Goal: Task Accomplishment & Management: Manage account settings

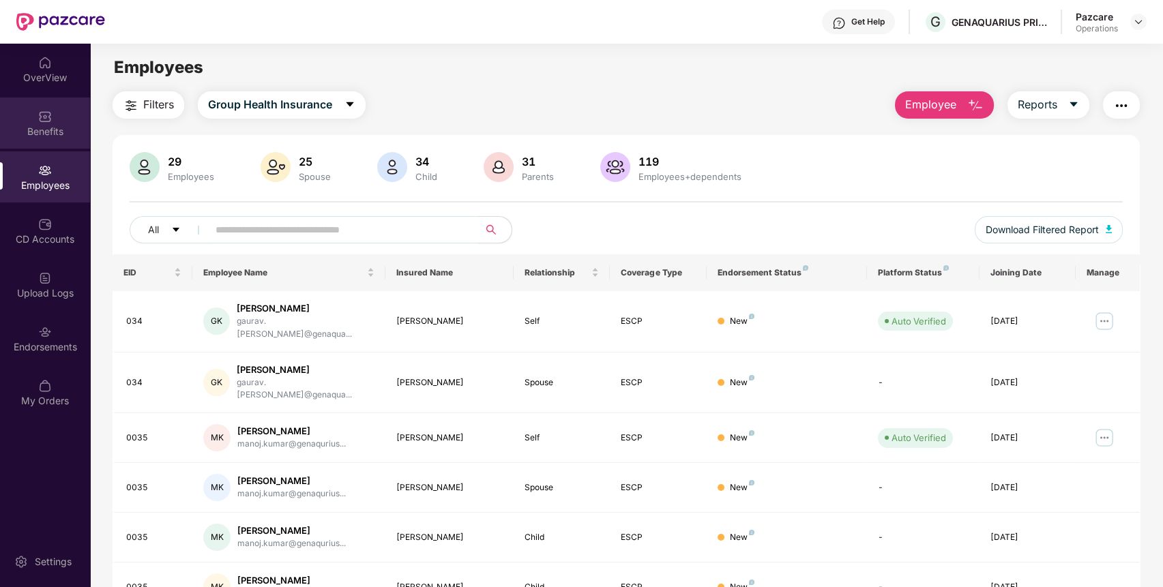
click at [29, 114] on div "Benefits" at bounding box center [45, 123] width 90 height 51
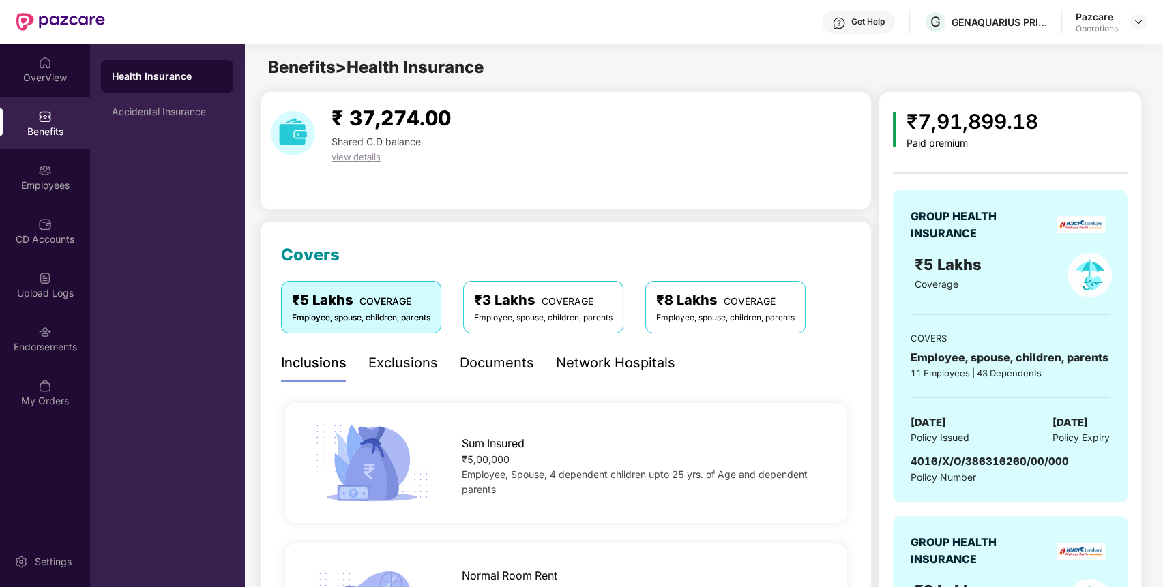
click at [1009, 456] on span "4016/X/O/386316260/00/000" at bounding box center [989, 461] width 158 height 13
copy span "4016/X/O/386316260/00/000"
click at [1009, 456] on span "4016/X/O/386316260/00/000" at bounding box center [989, 461] width 158 height 13
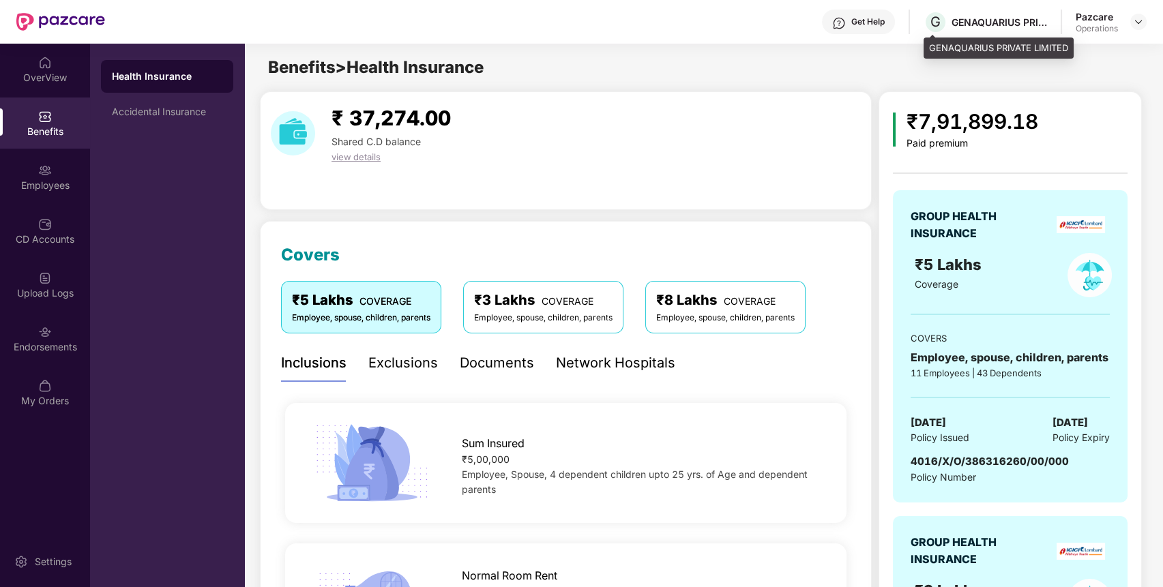
click at [1011, 25] on div "GENAQUARIUS PRIVATE LIMITED" at bounding box center [998, 22] width 95 height 13
copy div "GENAQUARIUS PRIVATE LIMITED"
click at [1011, 25] on div "GENAQUARIUS PRIVATE LIMITED" at bounding box center [998, 22] width 95 height 13
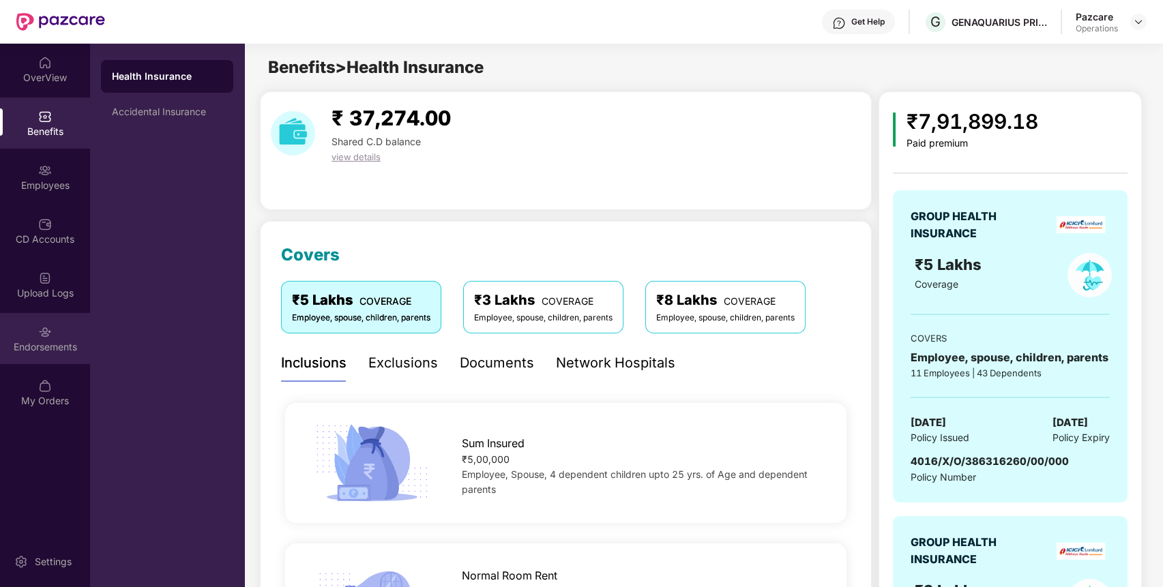
click at [63, 340] on div "Endorsements" at bounding box center [45, 347] width 90 height 14
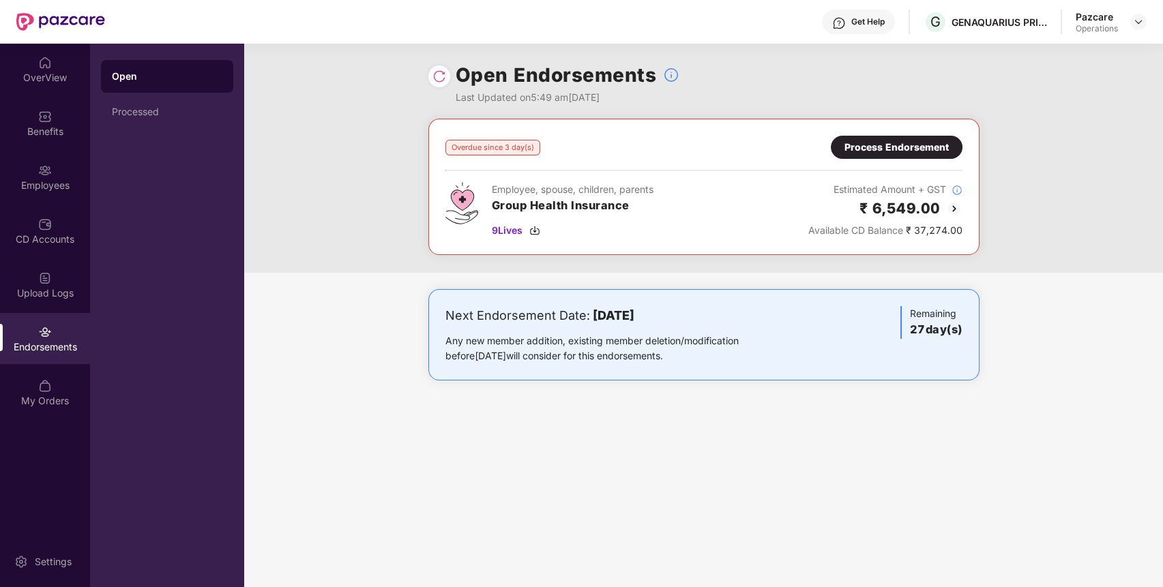
click at [908, 143] on div "Process Endorsement" at bounding box center [896, 147] width 104 height 15
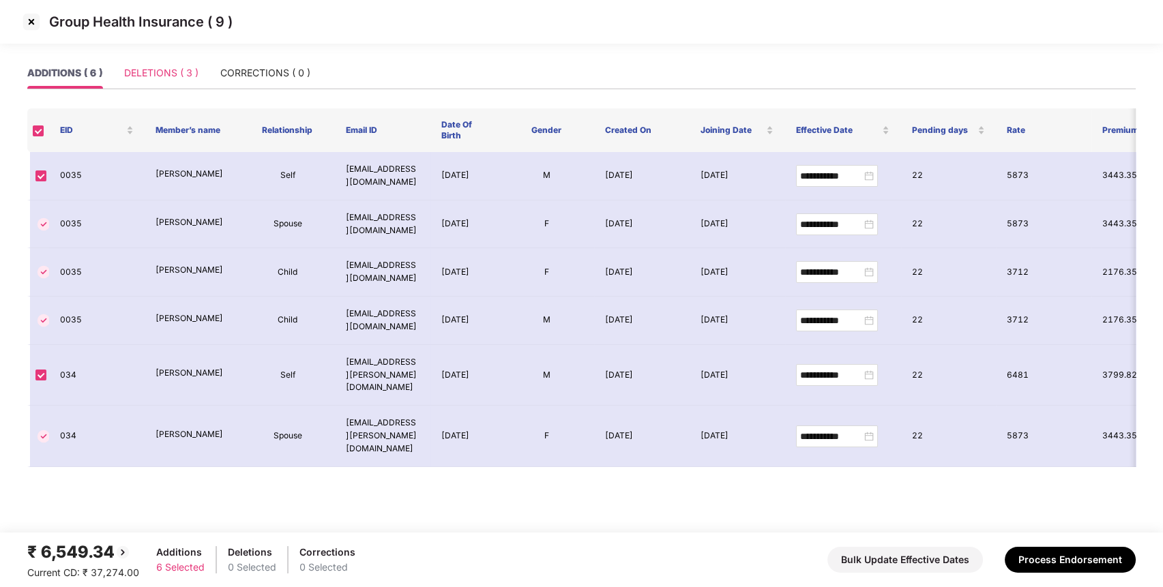
click at [162, 57] on div "DELETIONS ( 3 )" at bounding box center [161, 72] width 74 height 31
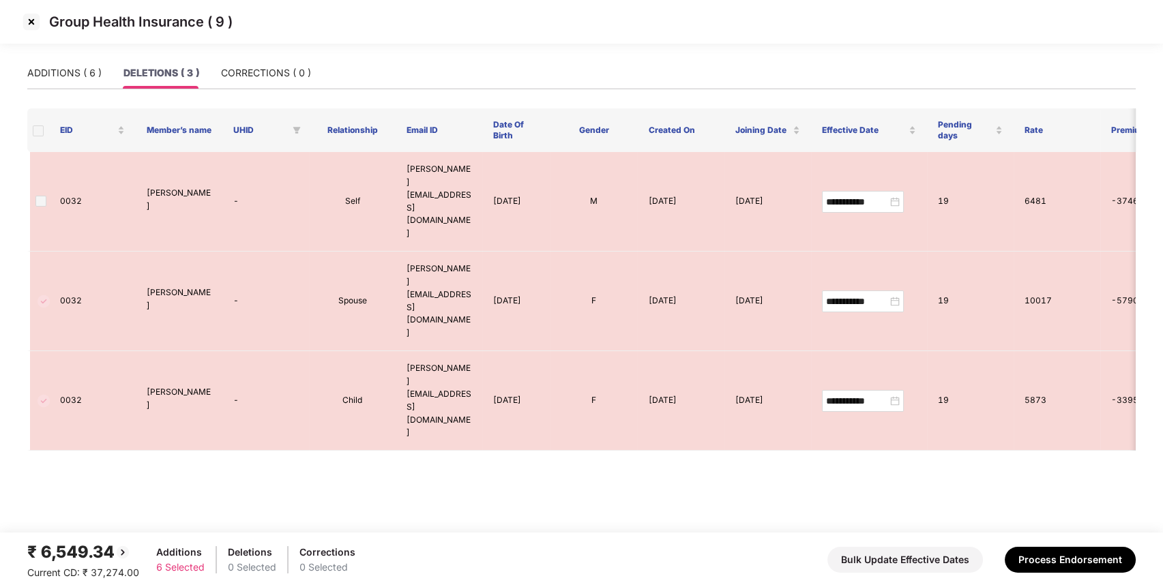
click at [38, 130] on span at bounding box center [38, 130] width 11 height 11
click at [1034, 553] on button "Process Endorsement" at bounding box center [1070, 560] width 131 height 26
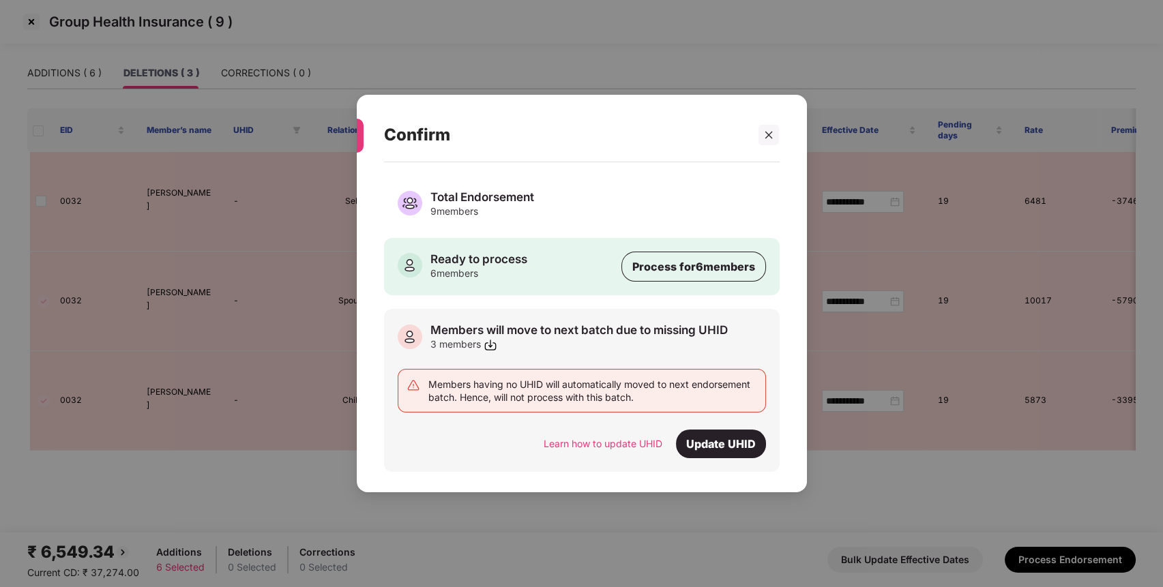
click at [458, 207] on div "9 members" at bounding box center [482, 211] width 104 height 13
click at [711, 441] on div "Update UHID" at bounding box center [721, 444] width 90 height 29
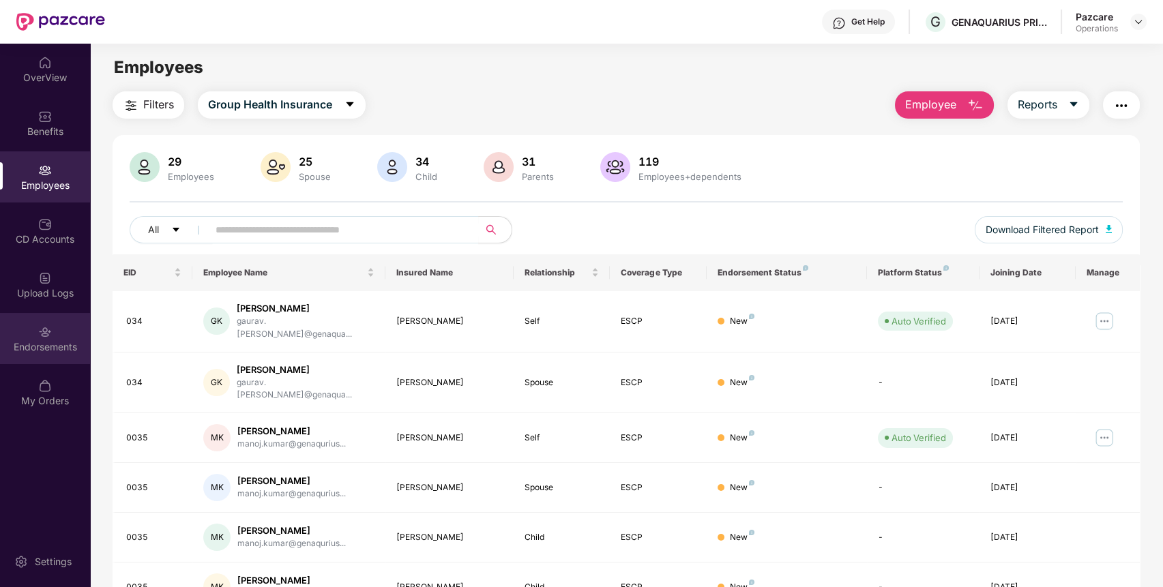
click at [58, 334] on div "Endorsements" at bounding box center [45, 338] width 90 height 51
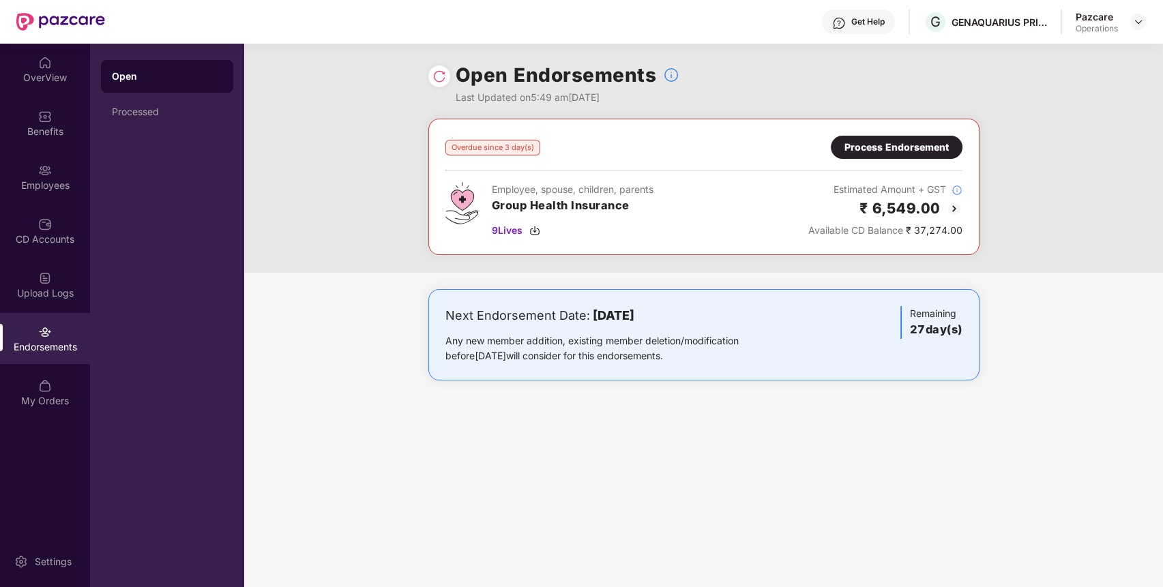
click at [902, 147] on div "Process Endorsement" at bounding box center [896, 147] width 104 height 15
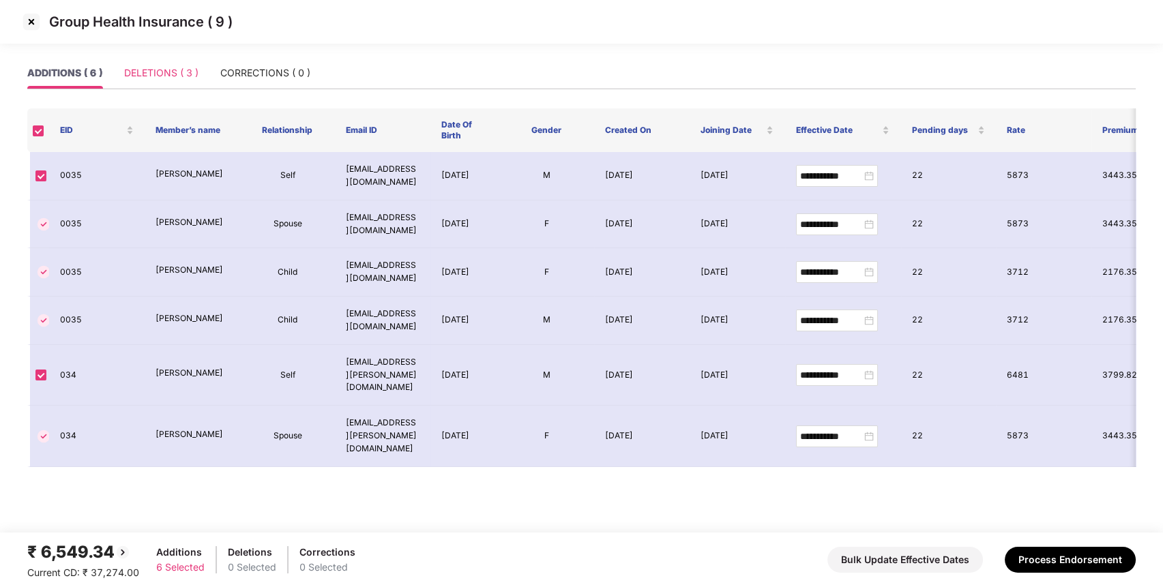
click at [182, 60] on div "DELETIONS ( 3 )" at bounding box center [161, 72] width 74 height 31
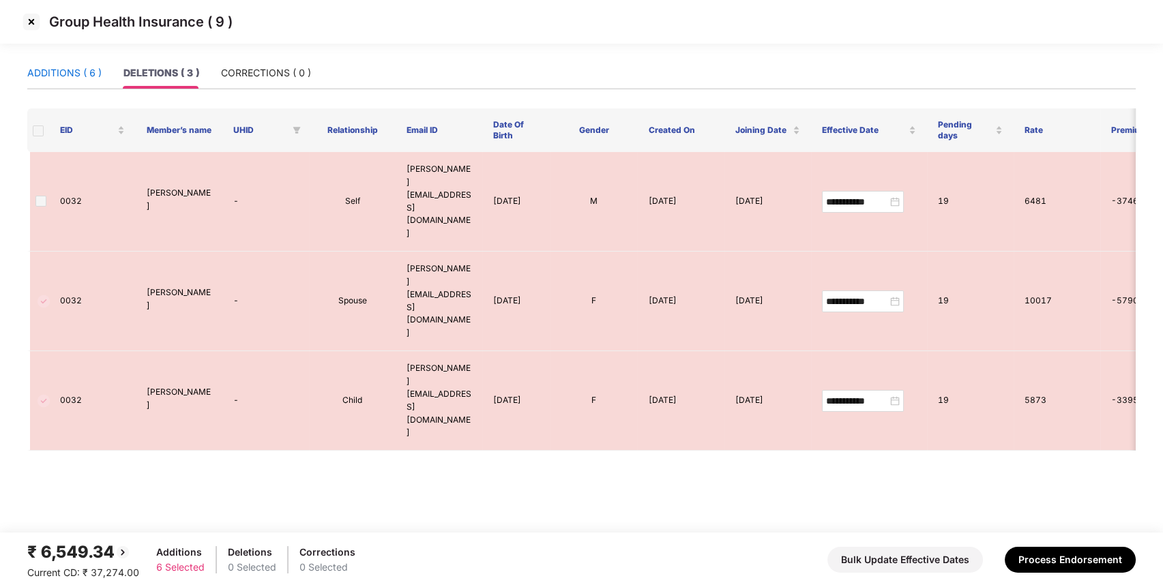
click at [55, 72] on div "ADDITIONS ( 6 )" at bounding box center [64, 72] width 74 height 15
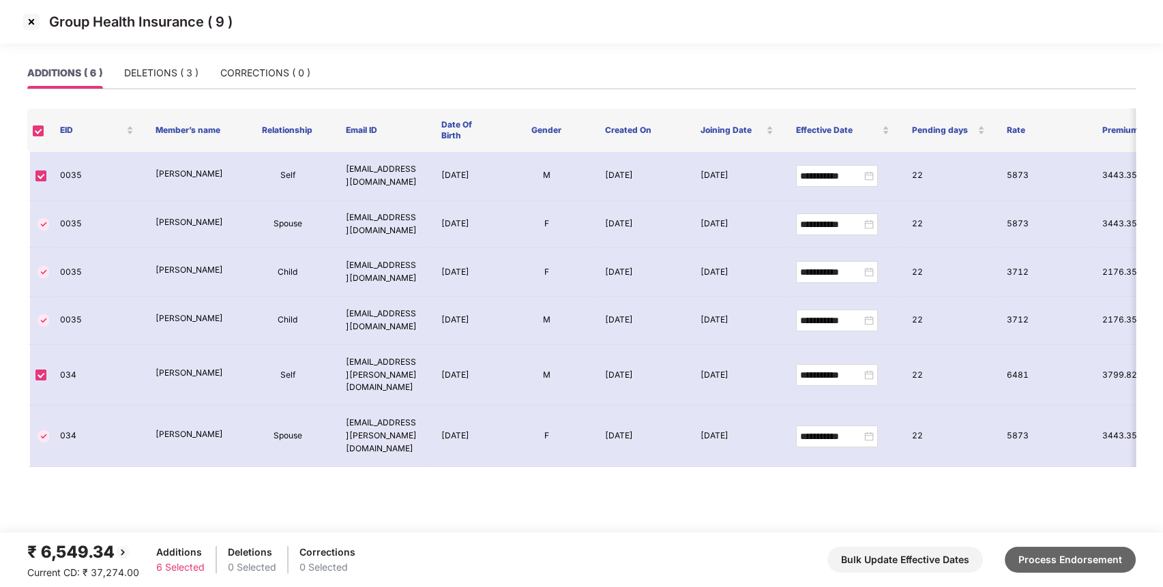
click at [1048, 556] on button "Process Endorsement" at bounding box center [1070, 560] width 131 height 26
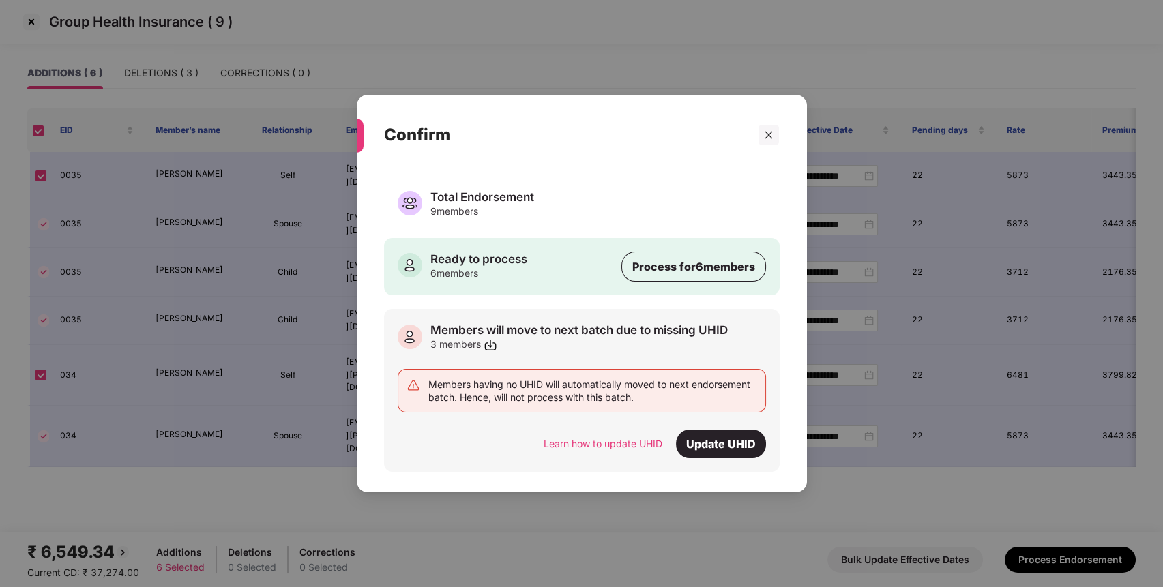
click at [572, 194] on div "Total Endorsement 9 members" at bounding box center [582, 204] width 368 height 28
click at [573, 344] on div "3 members" at bounding box center [578, 345] width 297 height 14
click at [713, 267] on div "Process for 6 members" at bounding box center [693, 267] width 145 height 30
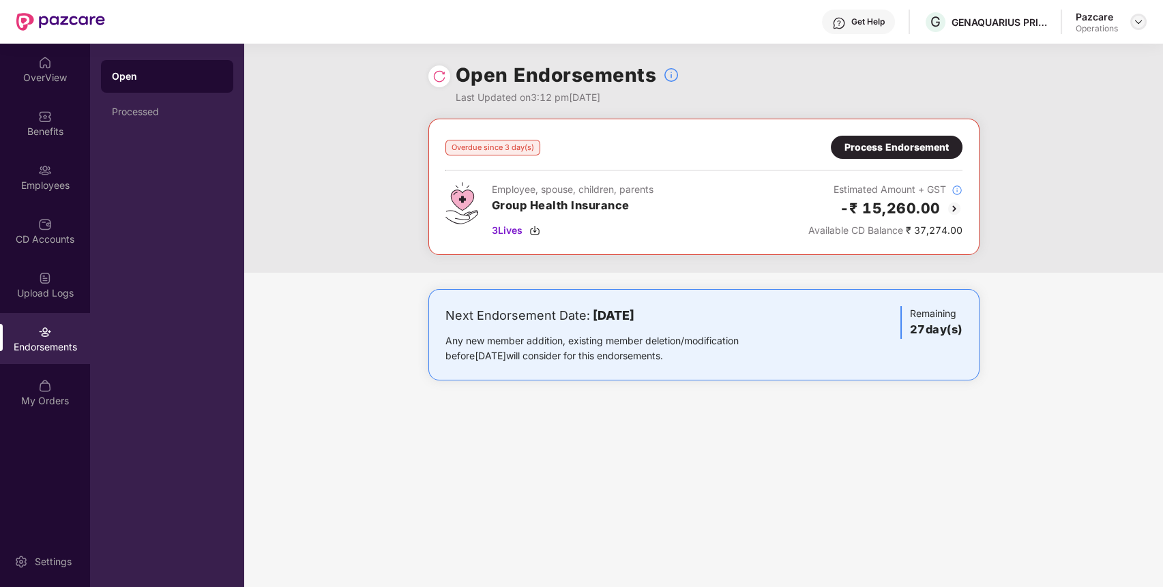
click at [1138, 20] on img at bounding box center [1138, 21] width 11 height 11
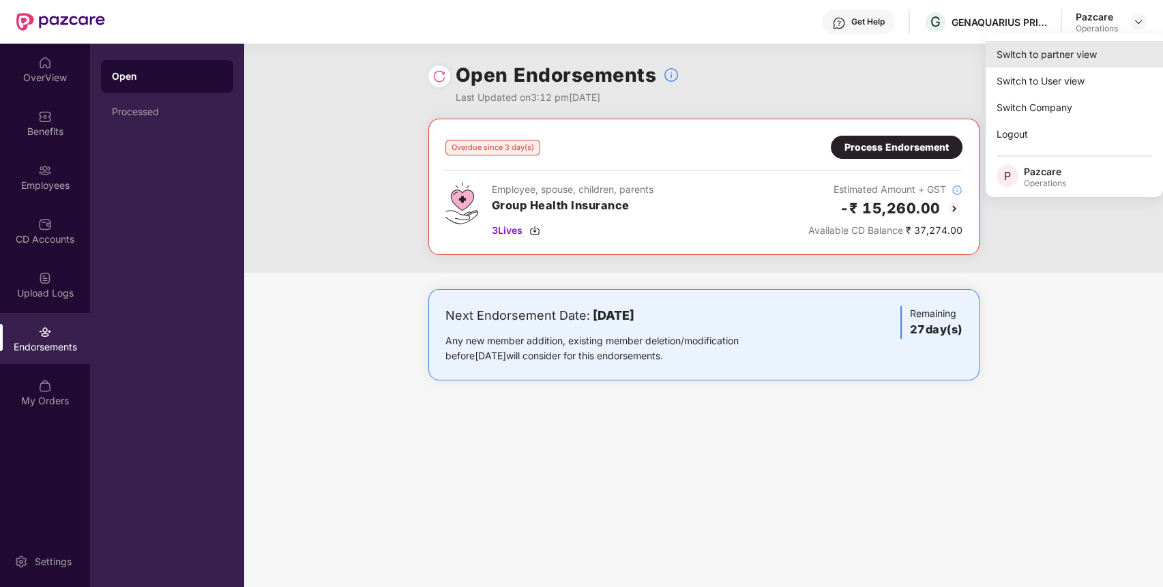
click at [1100, 57] on div "Switch to partner view" at bounding box center [1073, 54] width 177 height 27
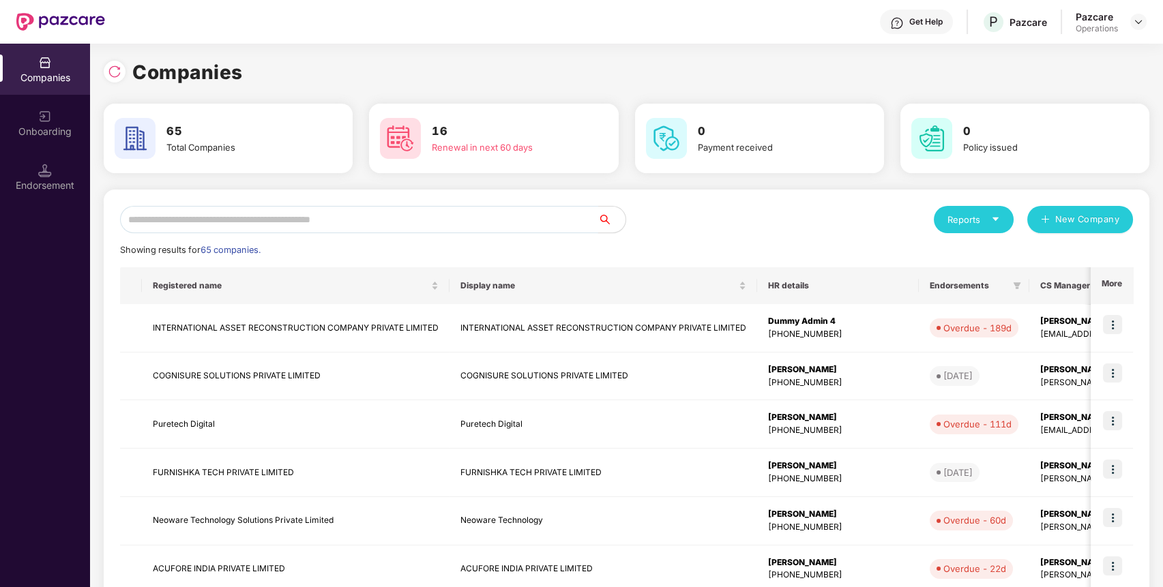
click at [441, 217] on input "text" at bounding box center [359, 219] width 478 height 27
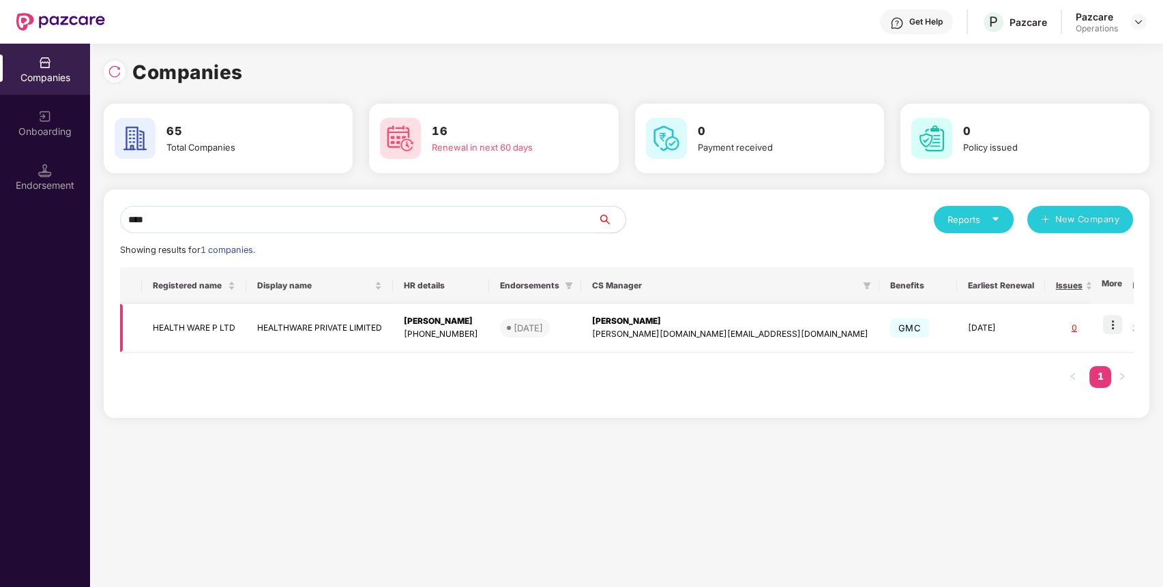
type input "****"
click at [1119, 319] on img at bounding box center [1112, 324] width 19 height 19
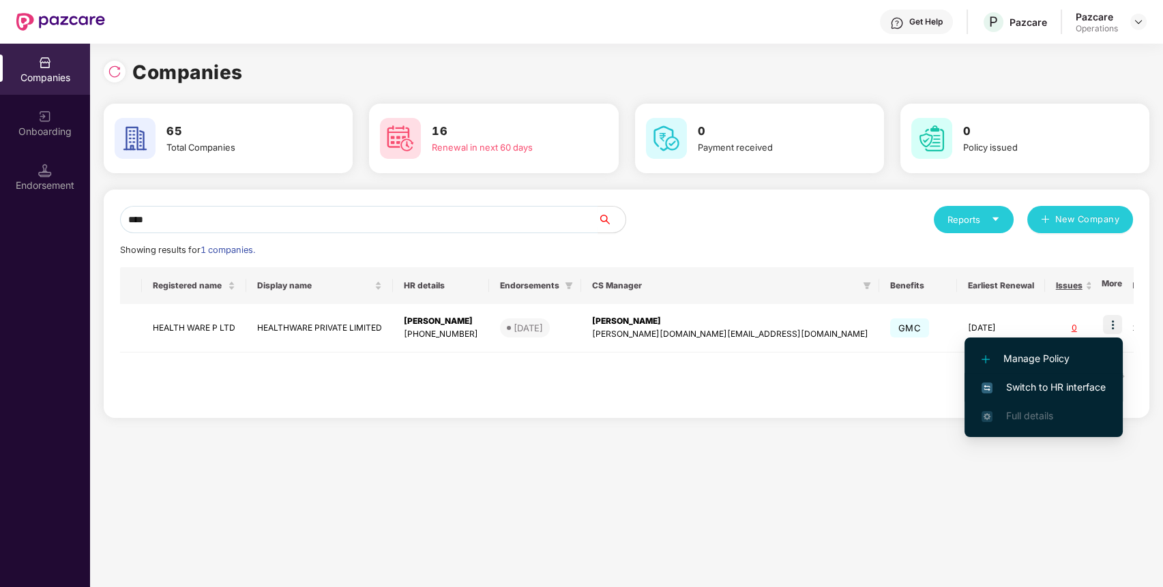
click at [1068, 378] on li "Switch to HR interface" at bounding box center [1043, 387] width 158 height 29
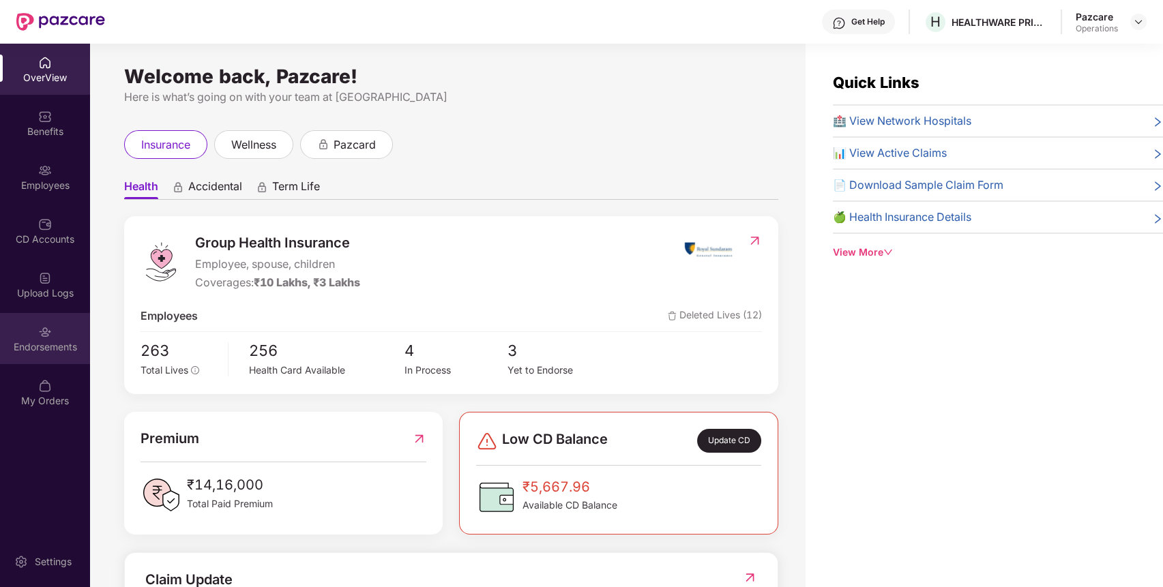
click at [21, 349] on div "Endorsements" at bounding box center [45, 347] width 90 height 14
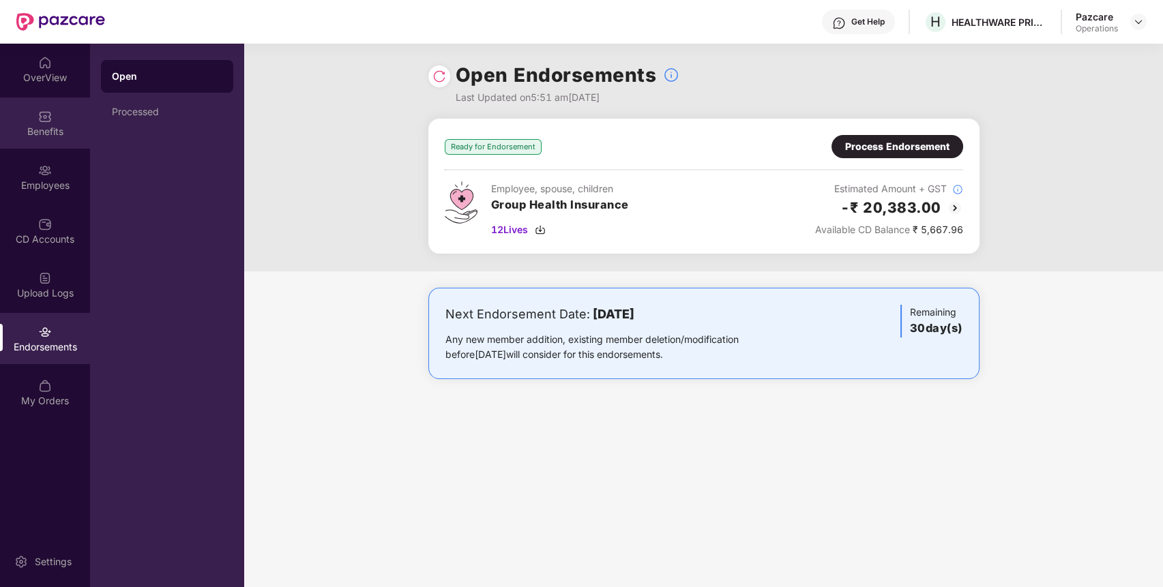
click at [55, 100] on div "Benefits" at bounding box center [45, 123] width 90 height 51
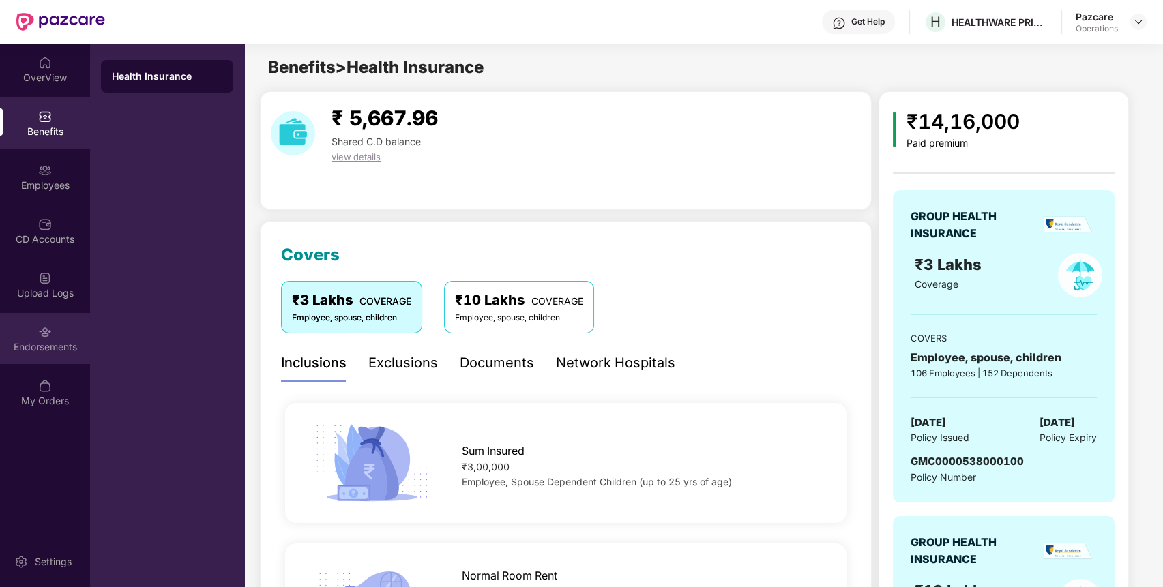
click at [59, 318] on div "Endorsements" at bounding box center [45, 338] width 90 height 51
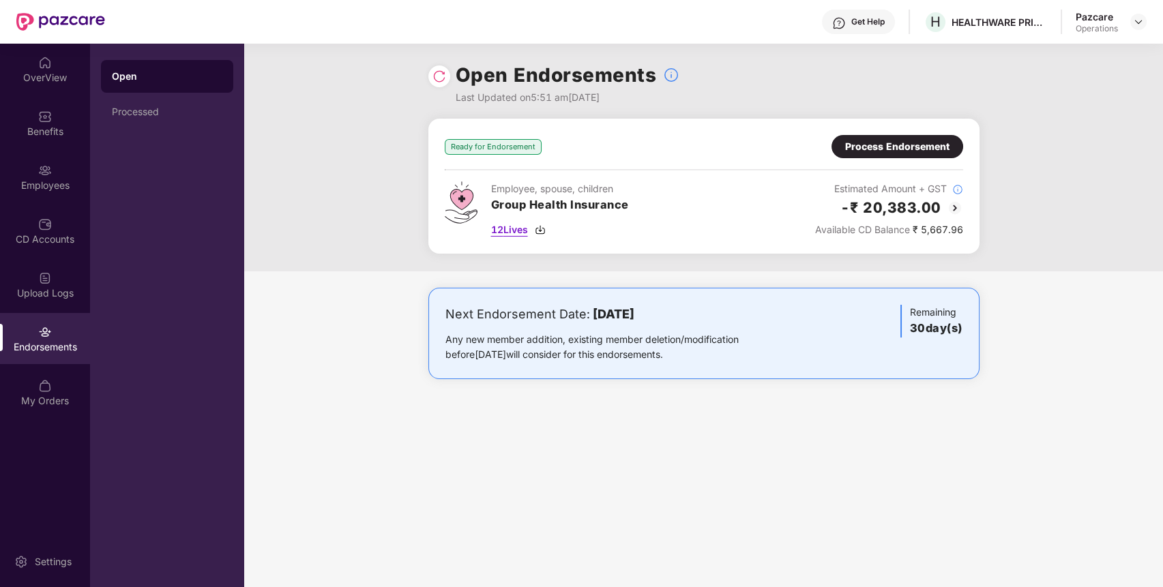
click at [499, 225] on span "12 Lives" at bounding box center [509, 229] width 37 height 15
click at [47, 140] on div "Benefits" at bounding box center [45, 123] width 90 height 51
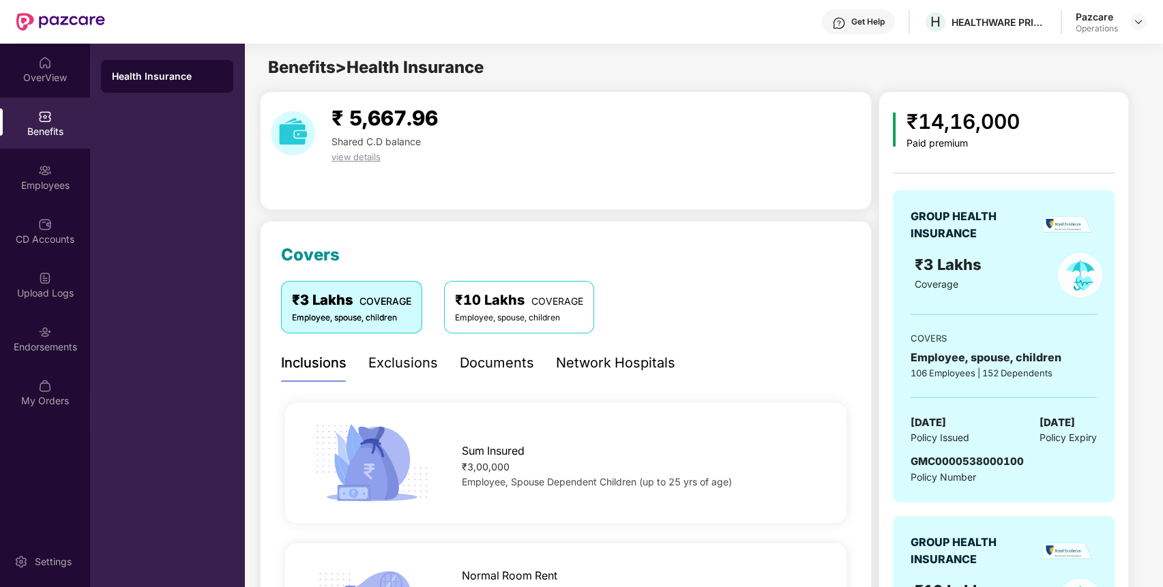
click at [999, 465] on span "GMC0000538000100" at bounding box center [966, 461] width 113 height 13
copy span "GMC0000538000100"
click at [999, 465] on span "GMC0000538000100" at bounding box center [966, 461] width 113 height 13
click at [1017, 10] on div "H HEALTHWARE PRIVATE LIMITED" at bounding box center [984, 22] width 123 height 24
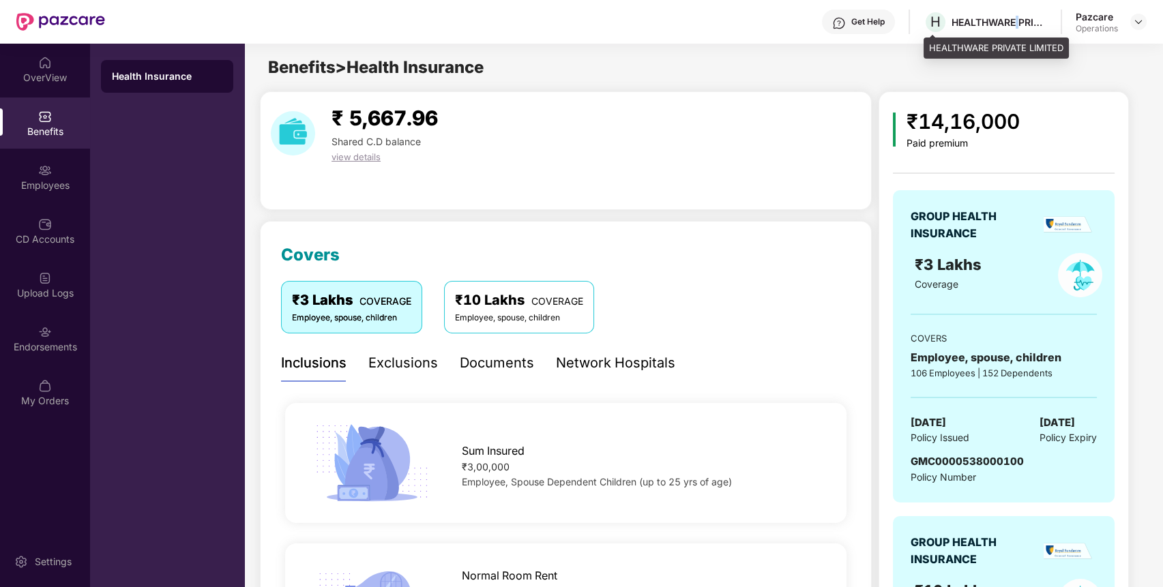
click at [1017, 10] on div "H HEALTHWARE PRIVATE LIMITED" at bounding box center [984, 22] width 123 height 24
copy div "HEALTHWARE PRIVATE LIMITED"
click at [1017, 10] on div "H HEALTHWARE PRIVATE LIMITED" at bounding box center [984, 22] width 123 height 24
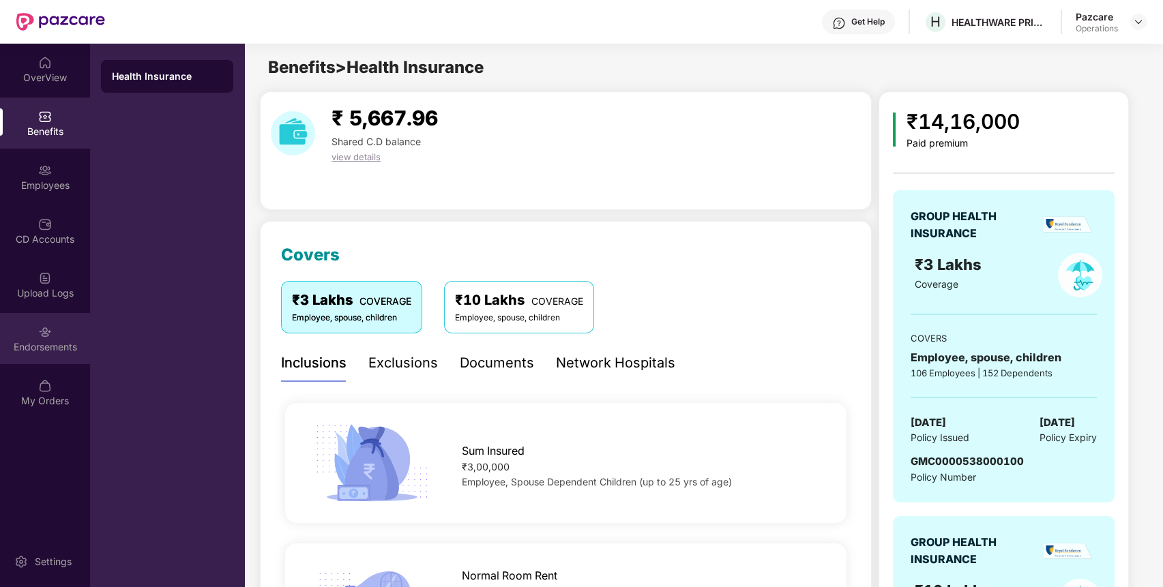
click at [52, 338] on div "Endorsements" at bounding box center [45, 338] width 90 height 51
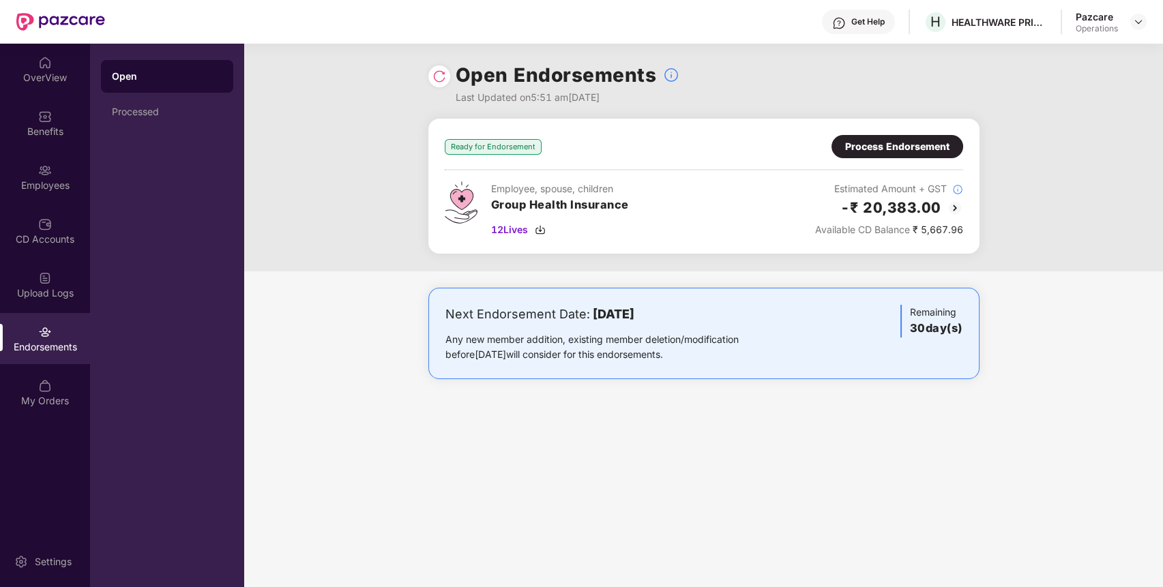
click at [922, 147] on div "Process Endorsement" at bounding box center [897, 146] width 104 height 15
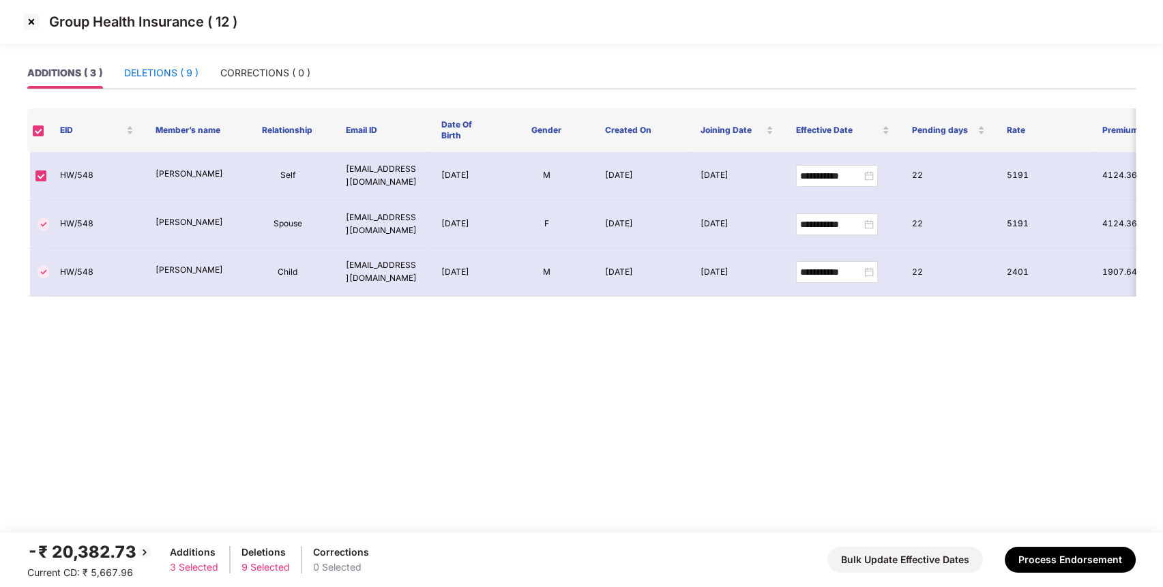
click at [185, 65] on div "DELETIONS ( 9 )" at bounding box center [161, 72] width 74 height 15
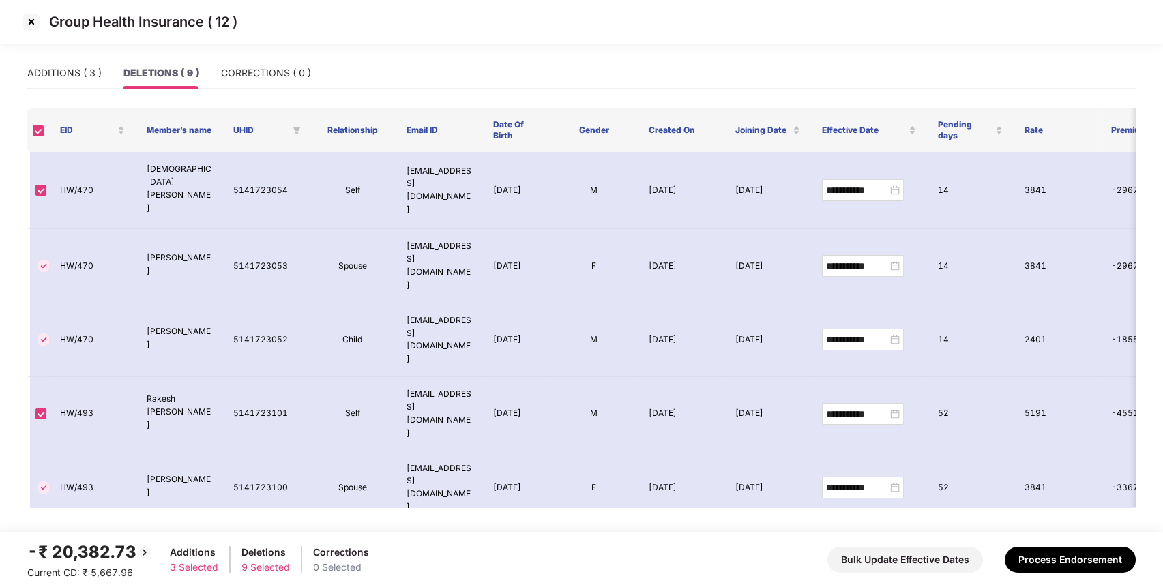
click at [29, 17] on img at bounding box center [31, 22] width 22 height 22
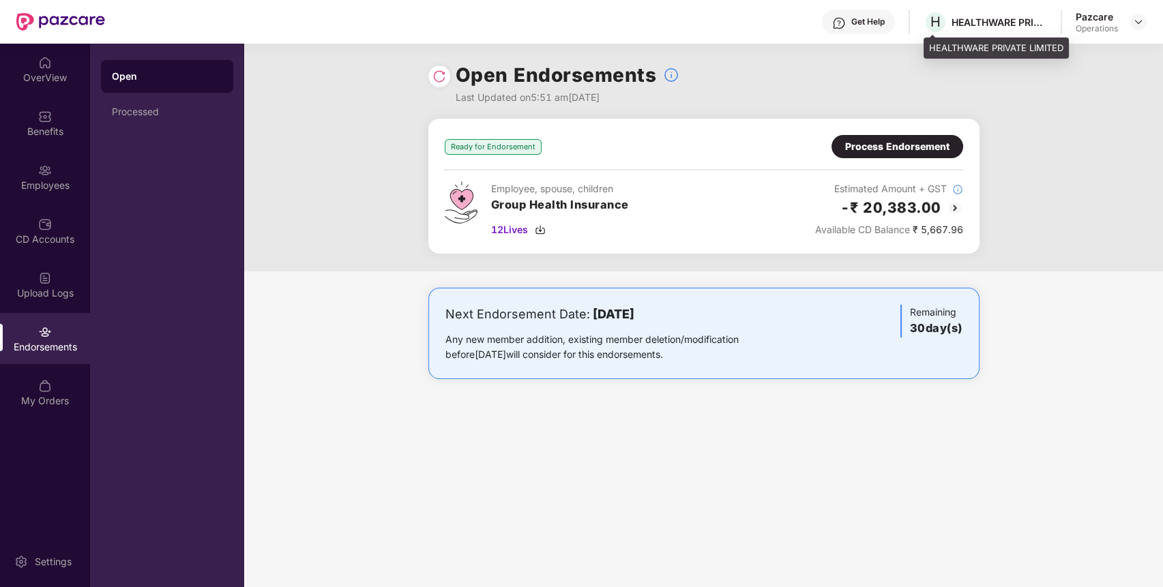
click at [1001, 27] on div "HEALTHWARE PRIVATE LIMITED" at bounding box center [998, 22] width 95 height 13
click at [1139, 18] on img at bounding box center [1138, 21] width 11 height 11
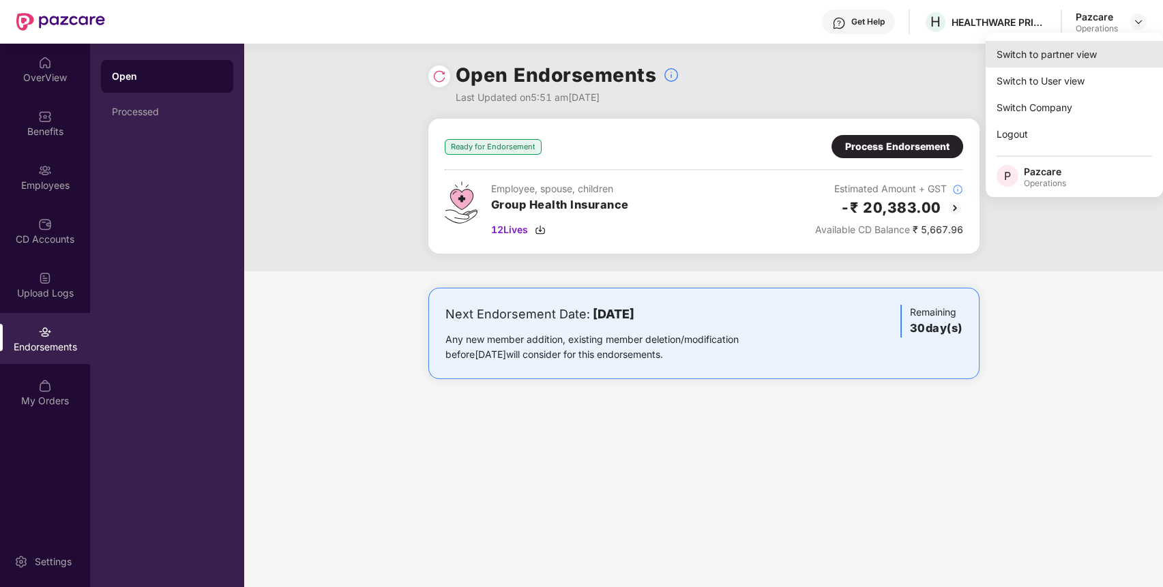
click at [1101, 56] on div "Switch to partner view" at bounding box center [1073, 54] width 177 height 27
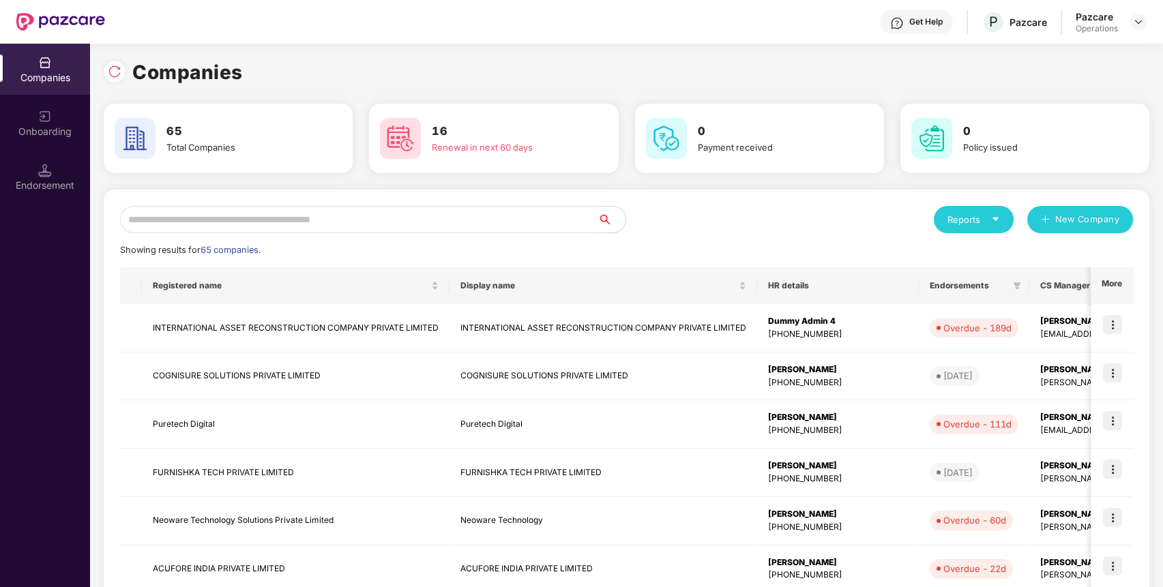
click at [464, 233] on input "text" at bounding box center [359, 219] width 478 height 27
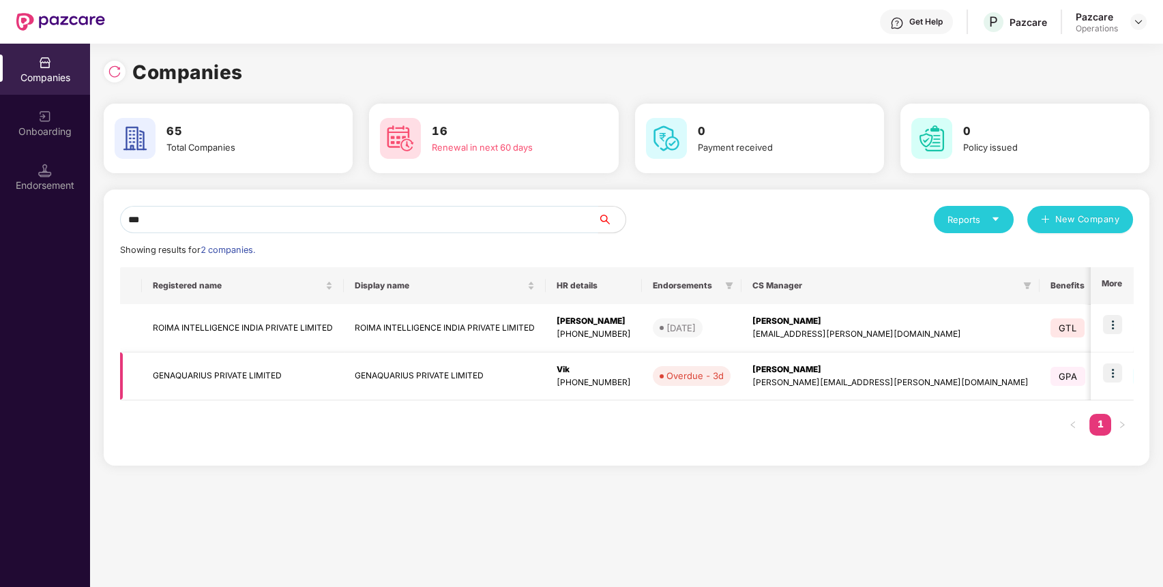
type input "***"
click at [1116, 370] on img at bounding box center [1112, 372] width 19 height 19
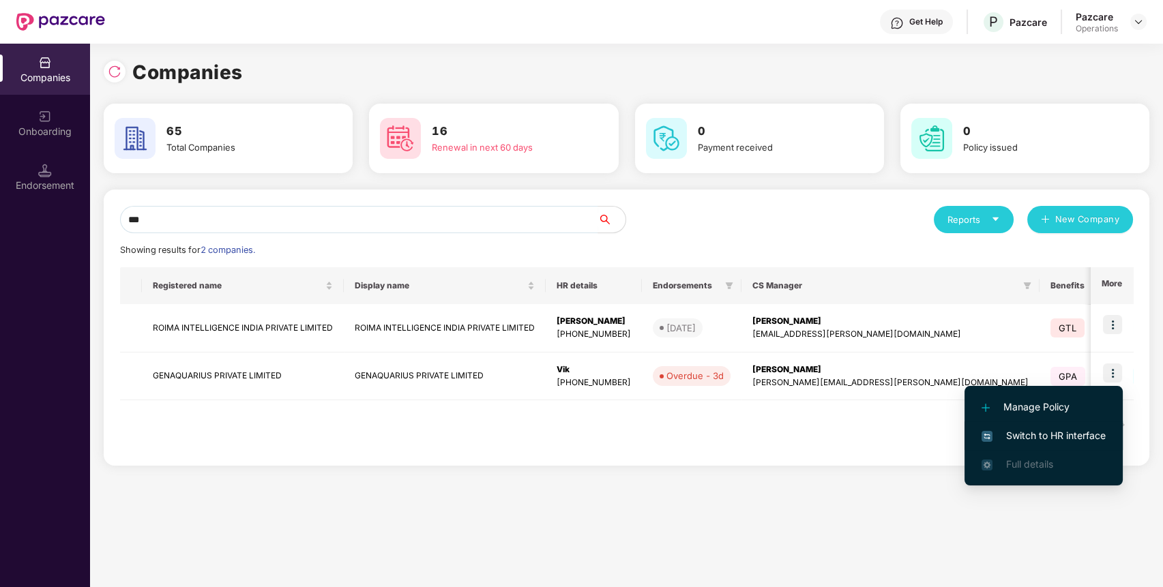
click at [1090, 421] on li "Switch to HR interface" at bounding box center [1043, 435] width 158 height 29
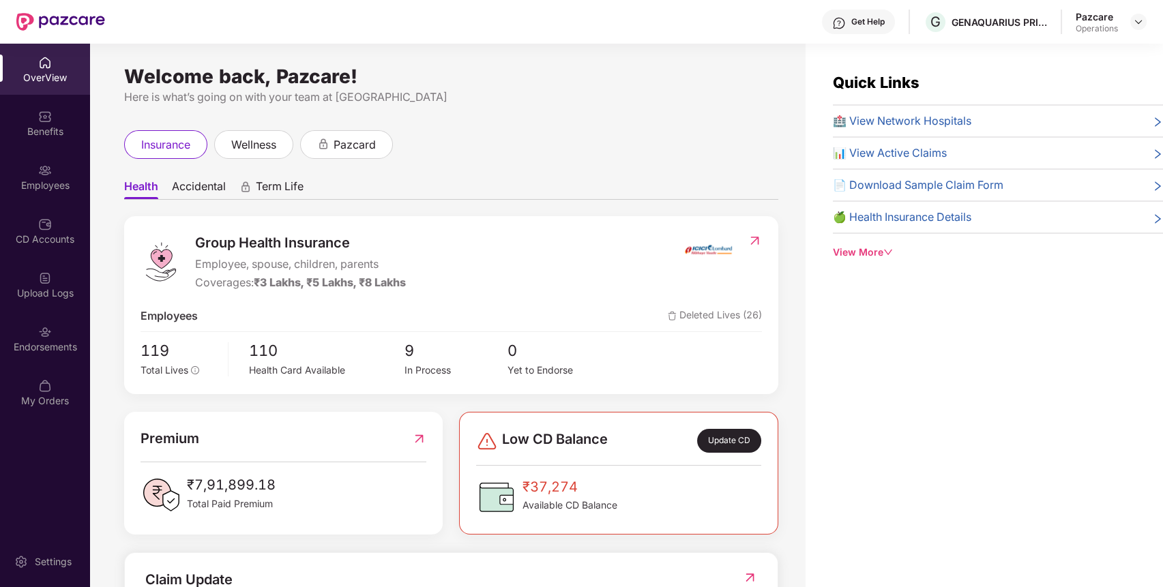
click at [60, 327] on div "Endorsements" at bounding box center [45, 338] width 90 height 51
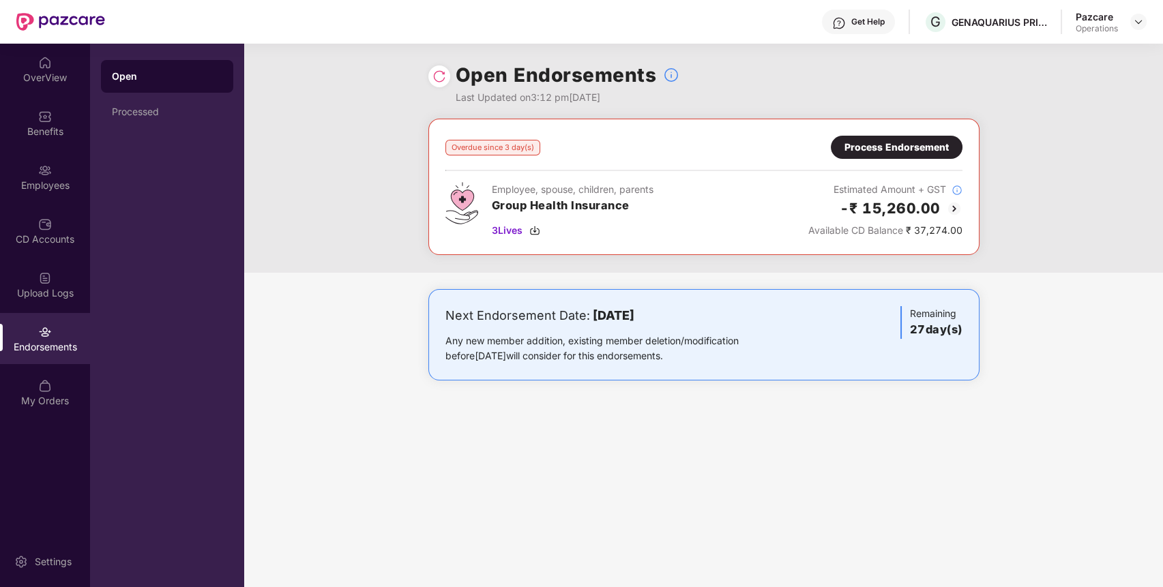
click at [438, 74] on img at bounding box center [439, 77] width 14 height 14
click at [1137, 14] on div at bounding box center [1138, 22] width 16 height 16
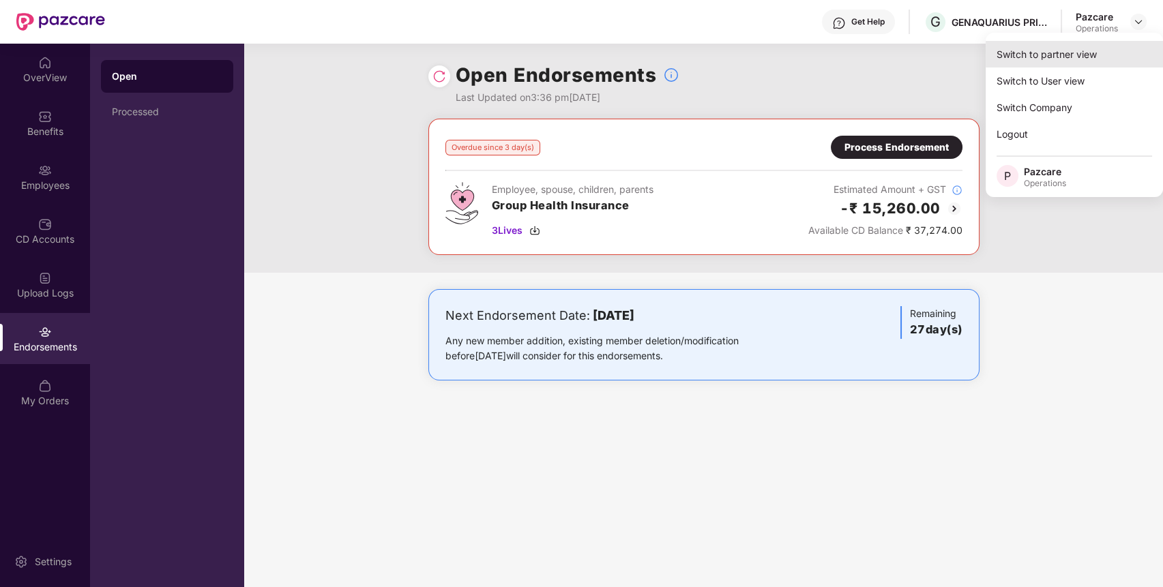
click at [1096, 65] on div "Switch to partner view" at bounding box center [1073, 54] width 177 height 27
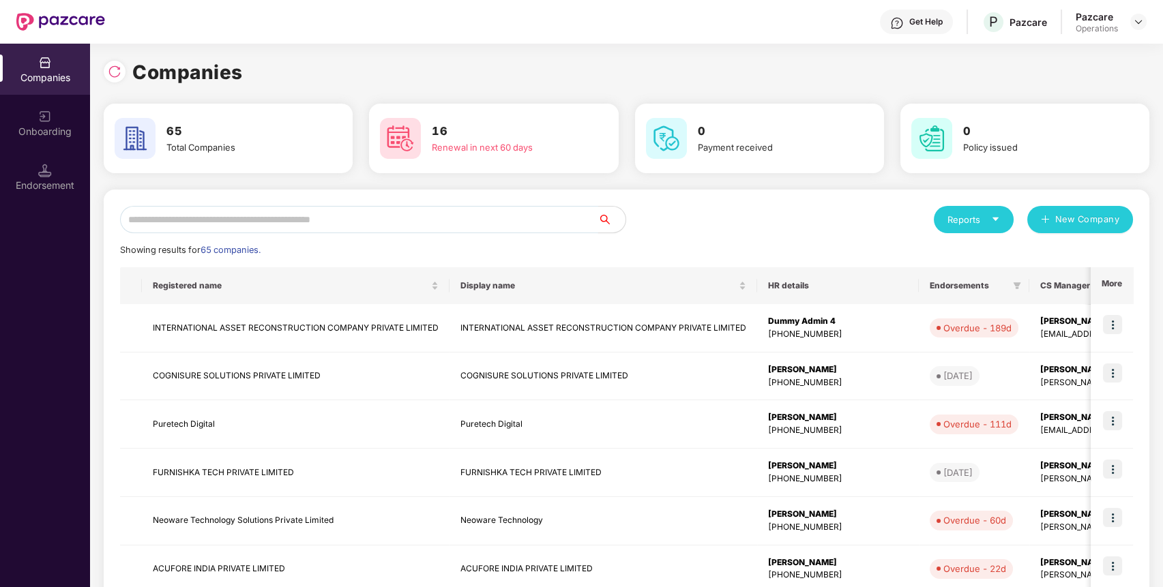
click at [546, 223] on input "text" at bounding box center [359, 219] width 478 height 27
type input "*"
